Goal: Task Accomplishment & Management: Manage account settings

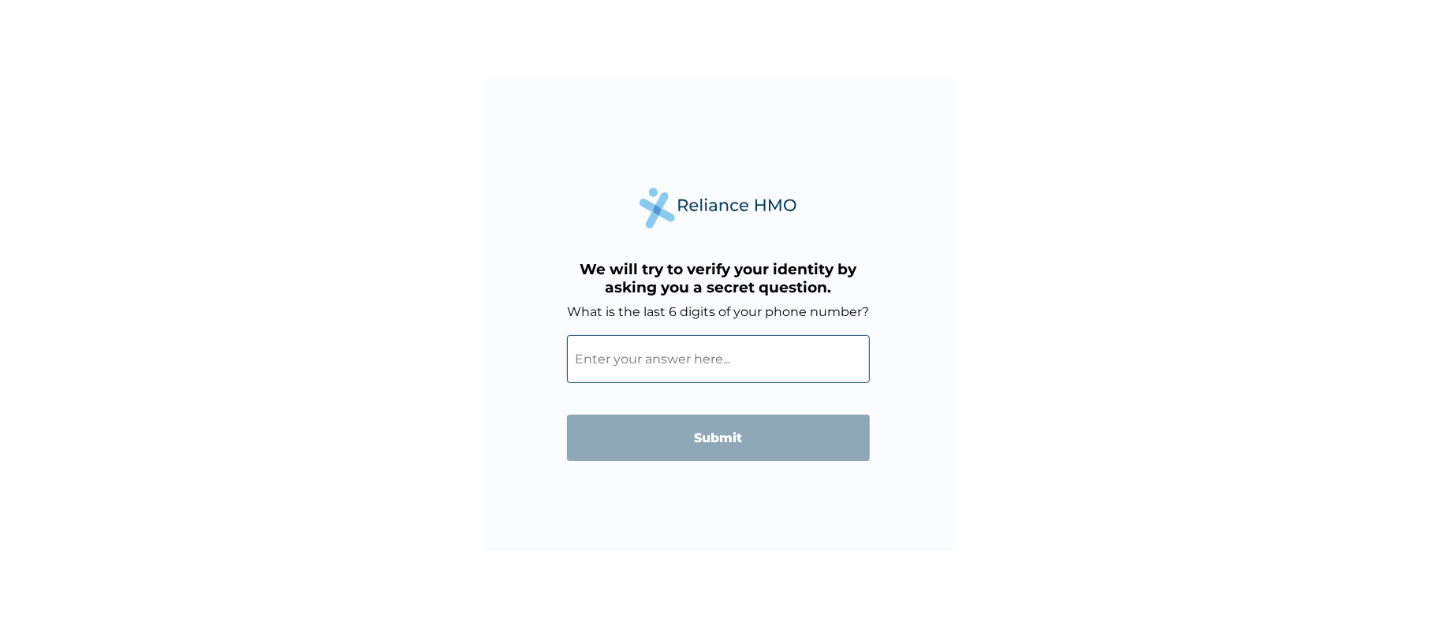
click at [695, 358] on input "What is the last 6 digits of your phone number?" at bounding box center [718, 359] width 303 height 48
type input "975002"
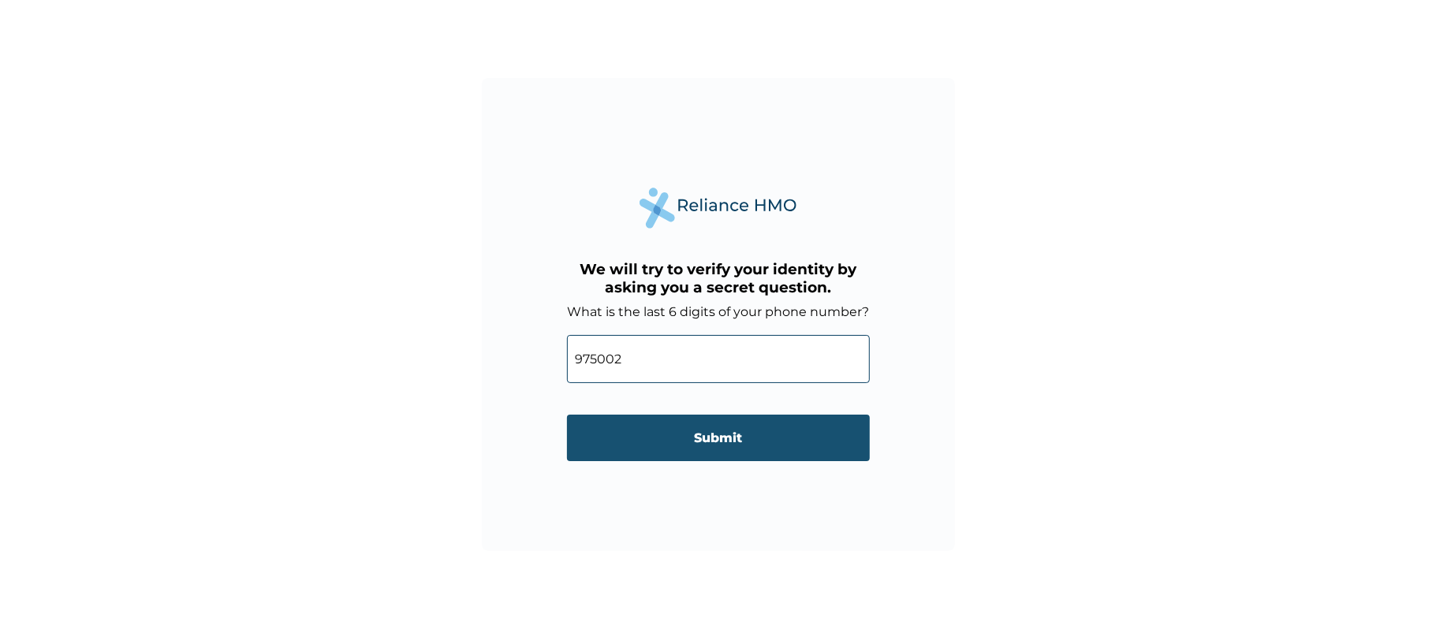
click at [723, 437] on input "Submit" at bounding box center [718, 438] width 303 height 47
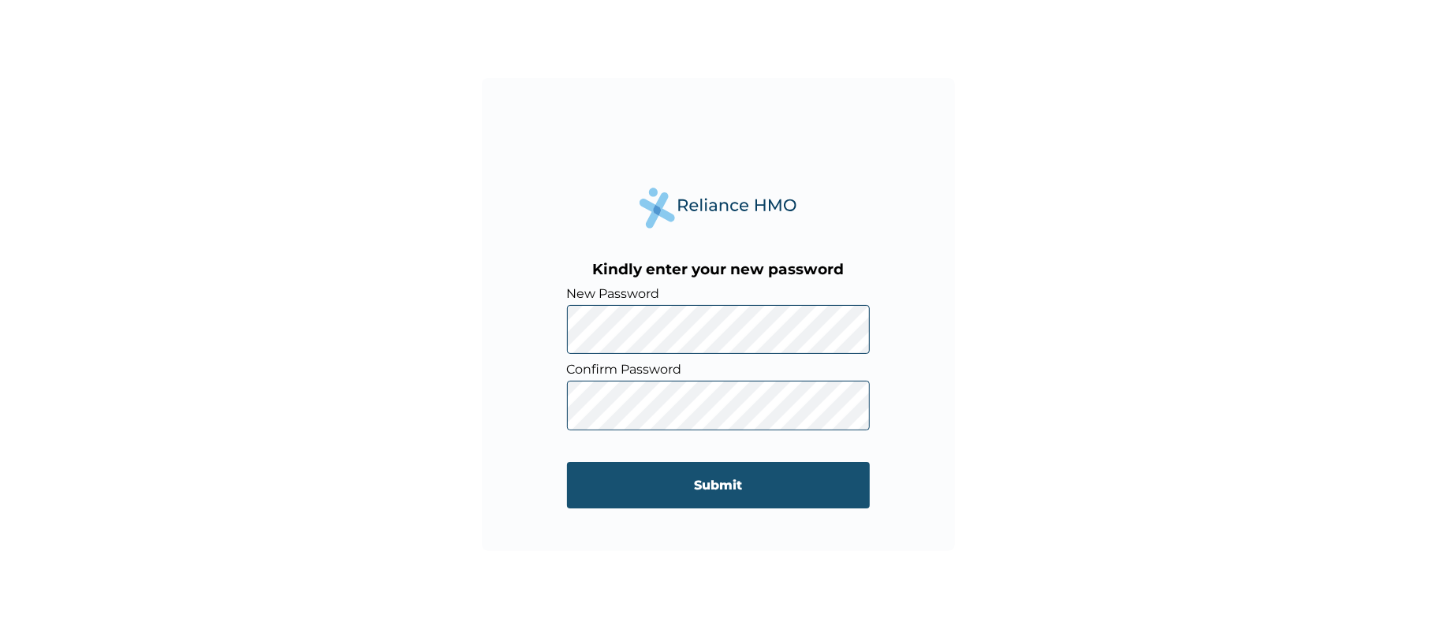
click at [702, 481] on input "Submit" at bounding box center [718, 485] width 303 height 47
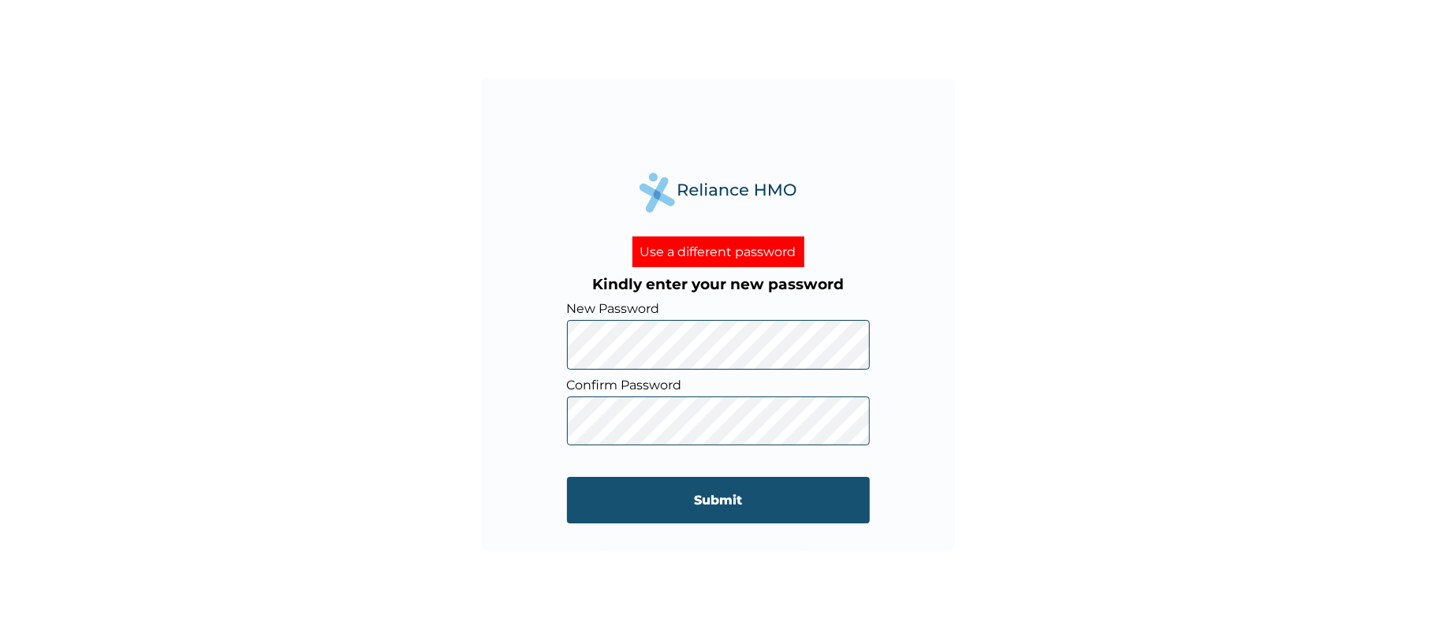
click at [698, 502] on input "Submit" at bounding box center [718, 500] width 303 height 47
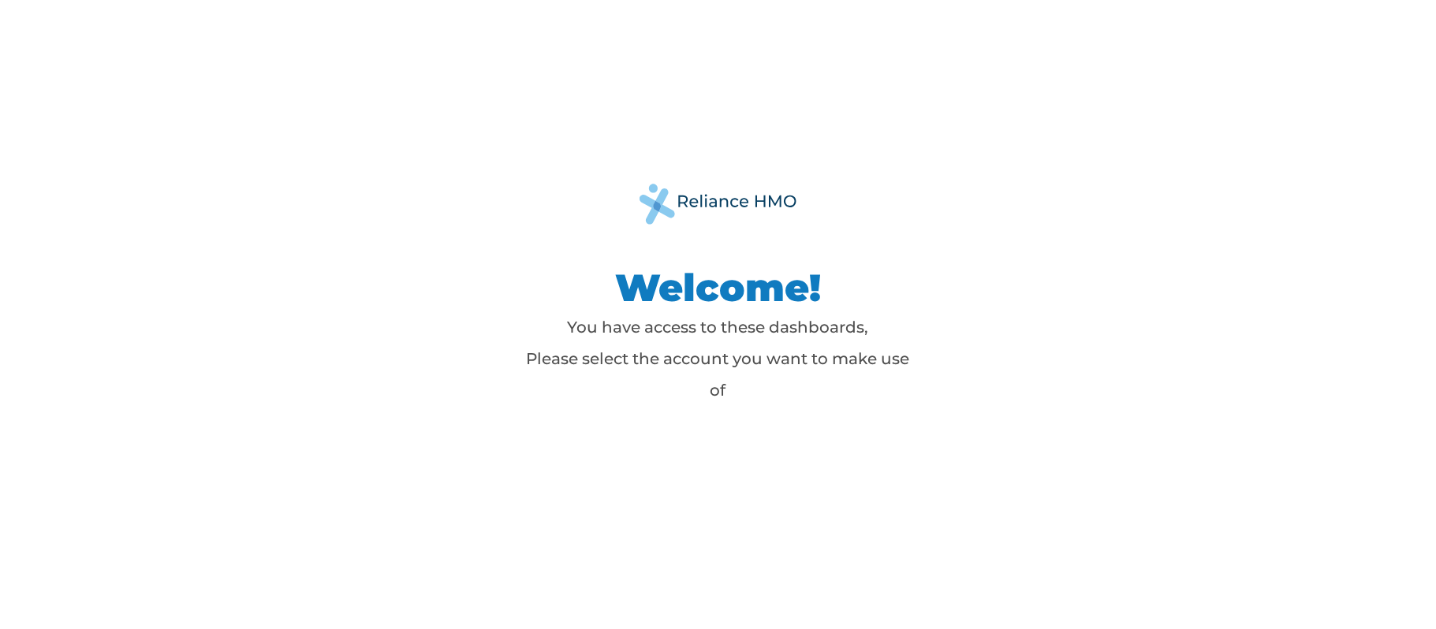
click at [1007, 418] on div "Welcome! You have access to these dashboards, Please select the account you wan…" at bounding box center [717, 314] width 709 height 261
click at [767, 367] on p "You have access to these dashboards, Please select the account you want to make…" at bounding box center [718, 358] width 394 height 95
click at [708, 208] on img at bounding box center [718, 204] width 158 height 40
click at [698, 257] on div "Welcome! You have access to these dashboards, Please select the account you wan…" at bounding box center [717, 314] width 709 height 261
click at [698, 281] on h1 "Welcome!" at bounding box center [718, 287] width 394 height 47
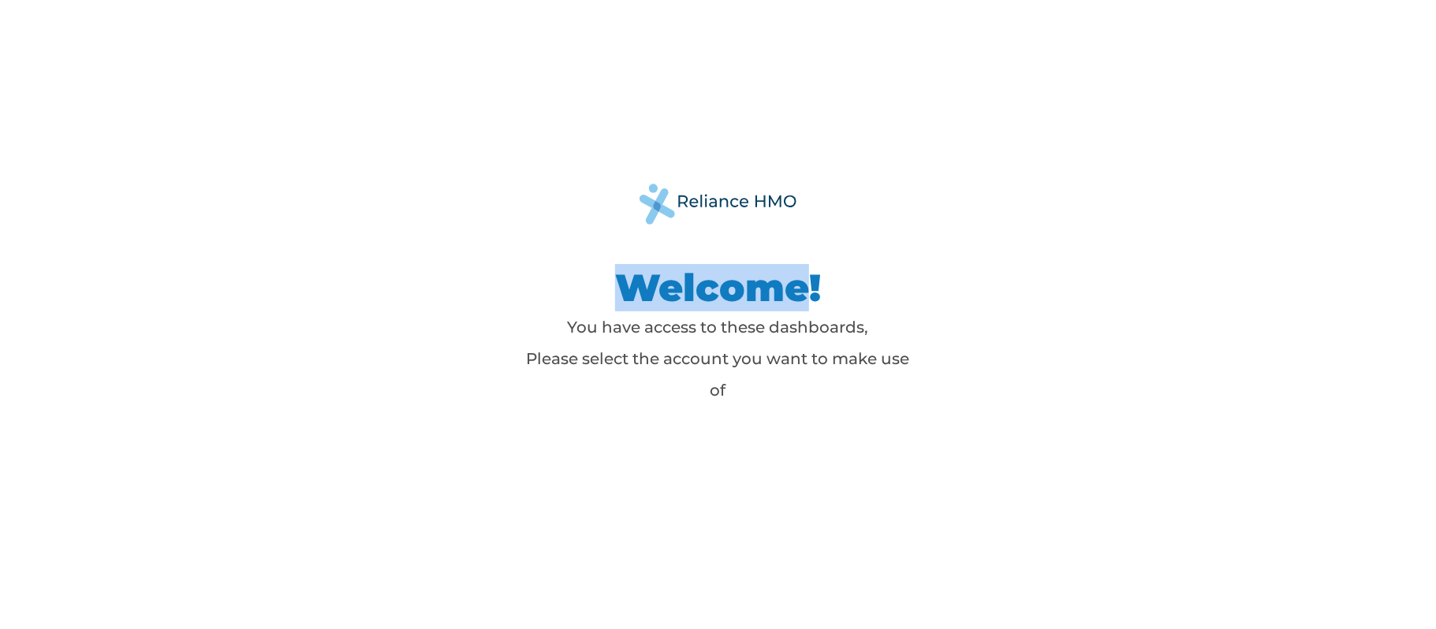
click at [698, 281] on h1 "Welcome!" at bounding box center [718, 287] width 394 height 47
click at [723, 275] on h1 "Welcome!" at bounding box center [718, 287] width 394 height 47
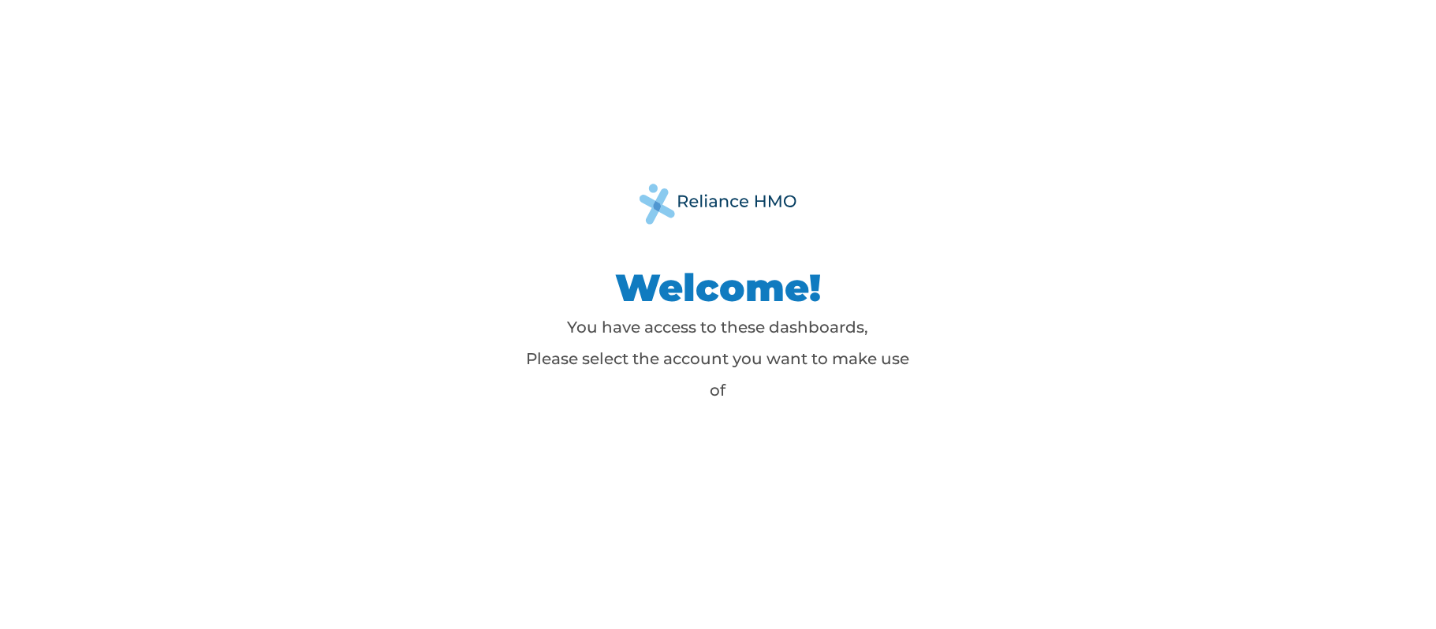
click at [723, 275] on h1 "Welcome!" at bounding box center [718, 287] width 394 height 47
click at [716, 370] on p "You have access to these dashboards, Please select the account you want to make…" at bounding box center [718, 358] width 394 height 95
click at [698, 295] on h1 "Welcome!" at bounding box center [718, 287] width 394 height 47
